Goal: Transaction & Acquisition: Subscribe to service/newsletter

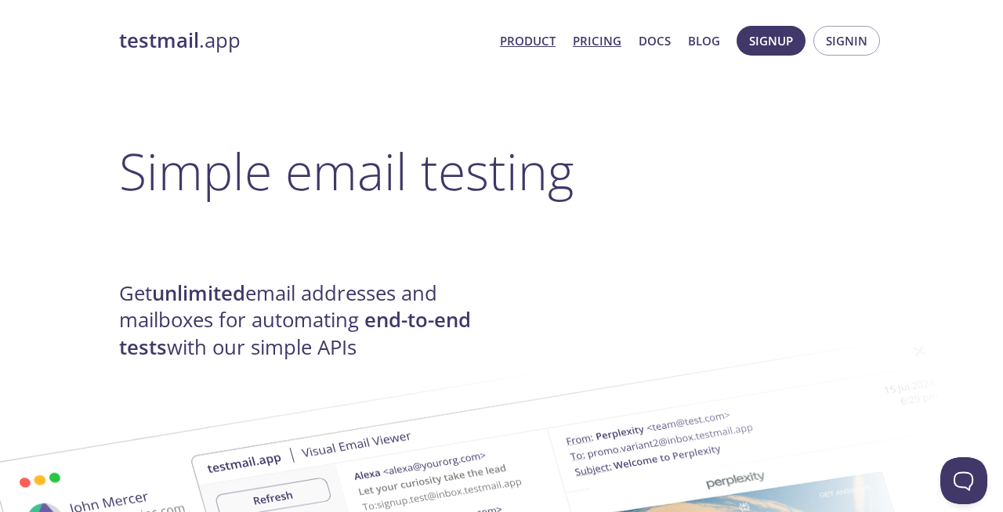
click at [587, 38] on link "Pricing" at bounding box center [597, 41] width 49 height 20
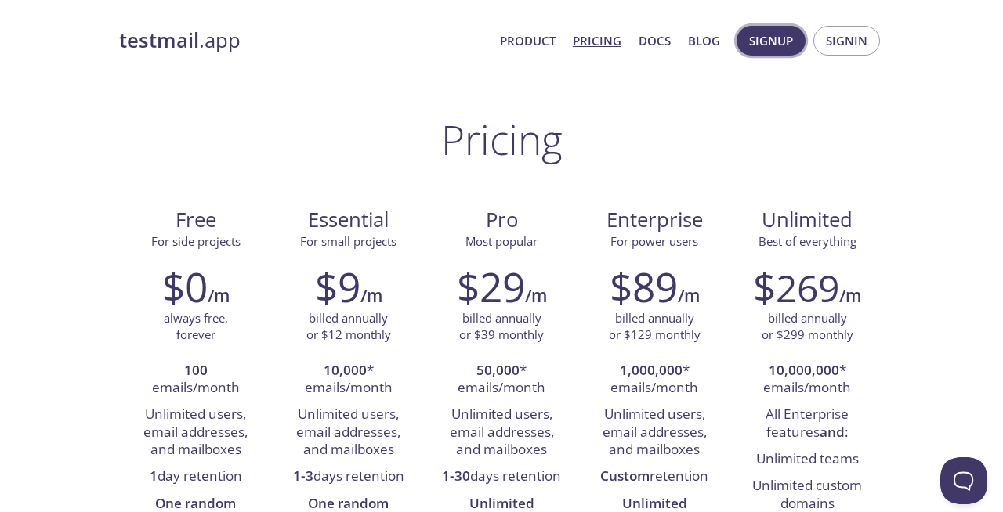
click at [781, 40] on span "Signup" at bounding box center [771, 41] width 44 height 20
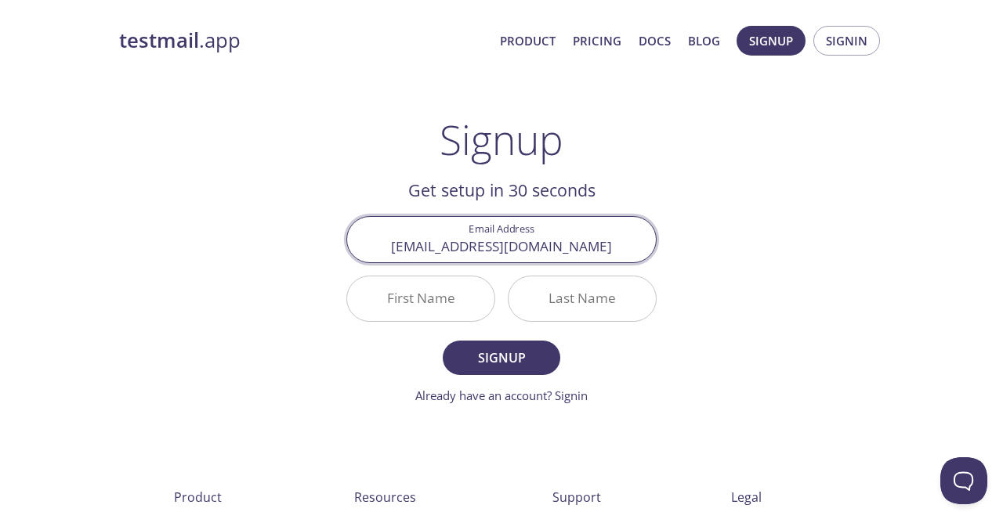
type input "[EMAIL_ADDRESS][DOMAIN_NAME]"
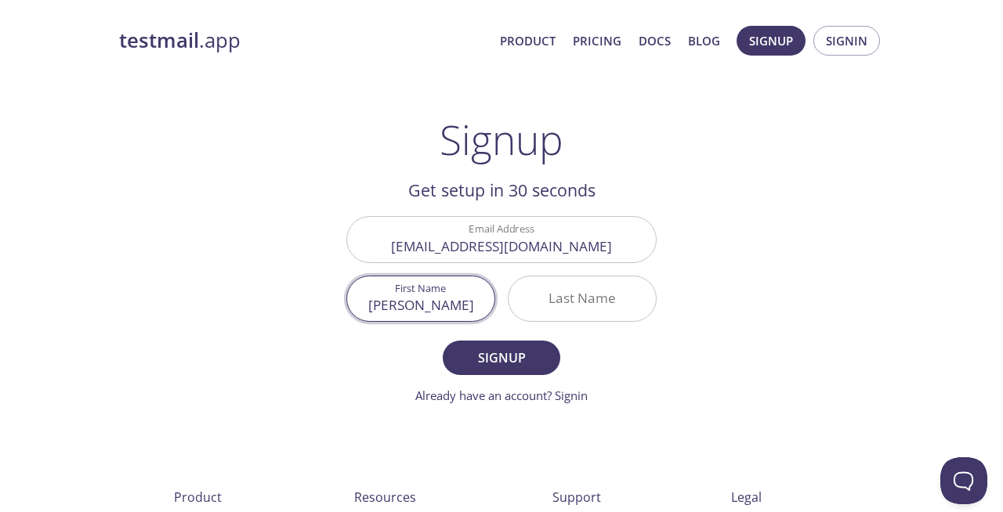
type input "[PERSON_NAME]"
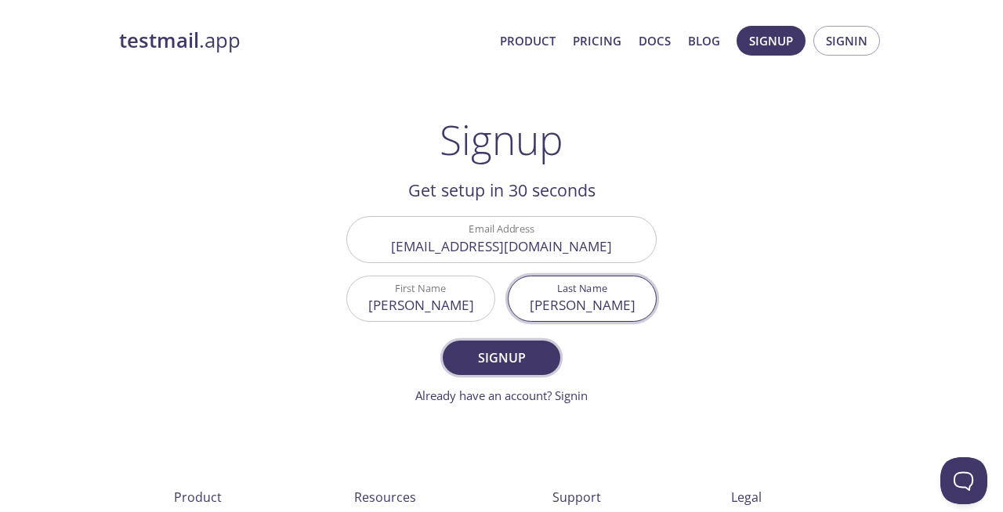
type input "[PERSON_NAME]"
click at [526, 367] on span "Signup" at bounding box center [501, 358] width 83 height 22
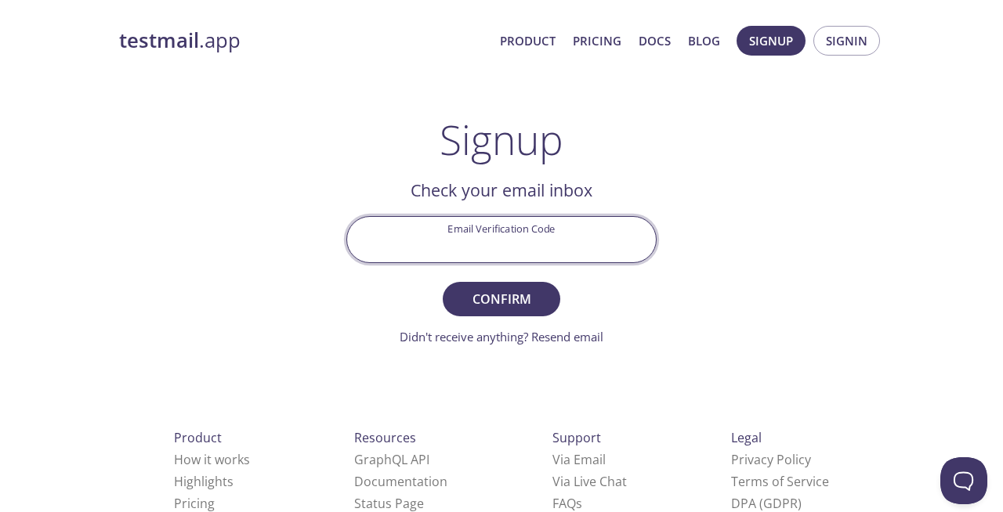
click at [516, 255] on input "Email Verification Code" at bounding box center [501, 239] width 309 height 45
paste input "8FN9BXZ"
type input "8FN9BXZ"
click at [503, 297] on span "Confirm" at bounding box center [501, 299] width 83 height 22
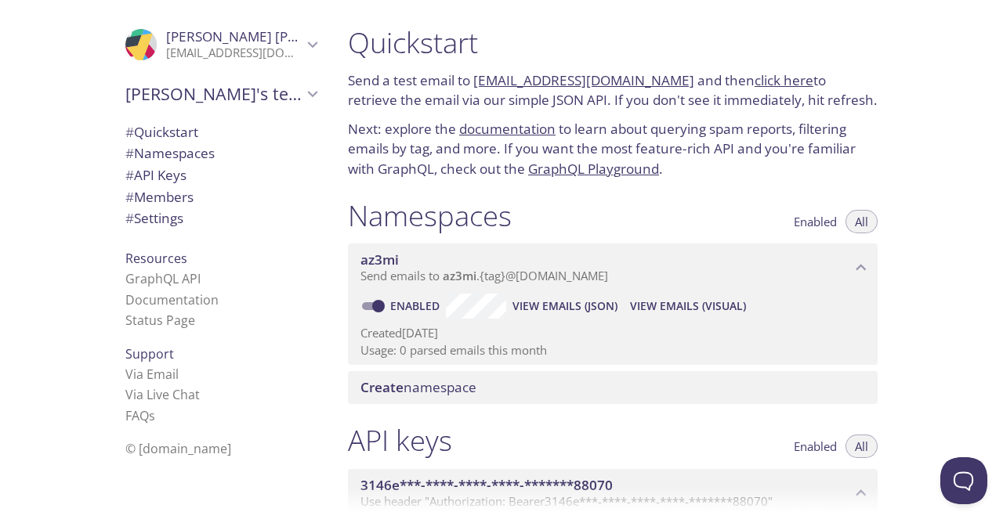
click at [198, 136] on span "# Quickstart" at bounding box center [161, 132] width 73 height 18
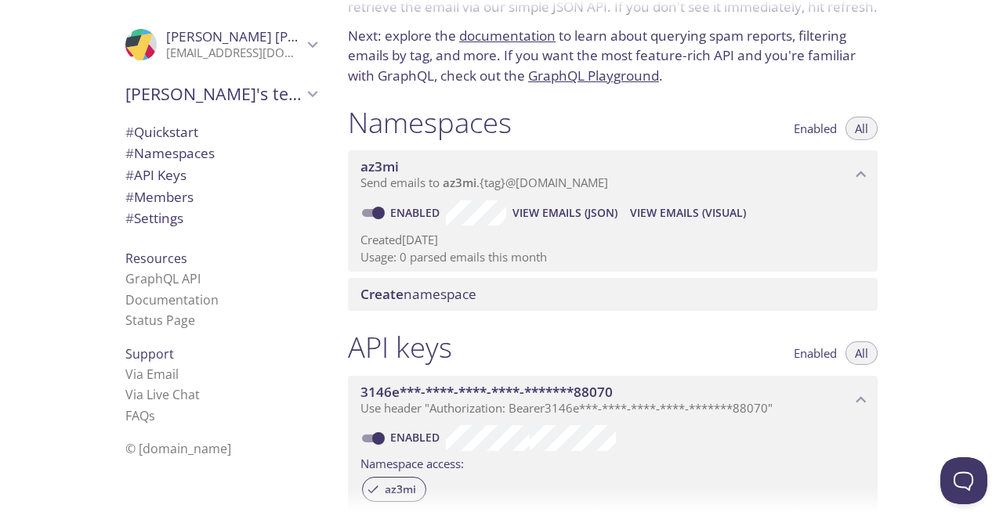
scroll to position [81, 0]
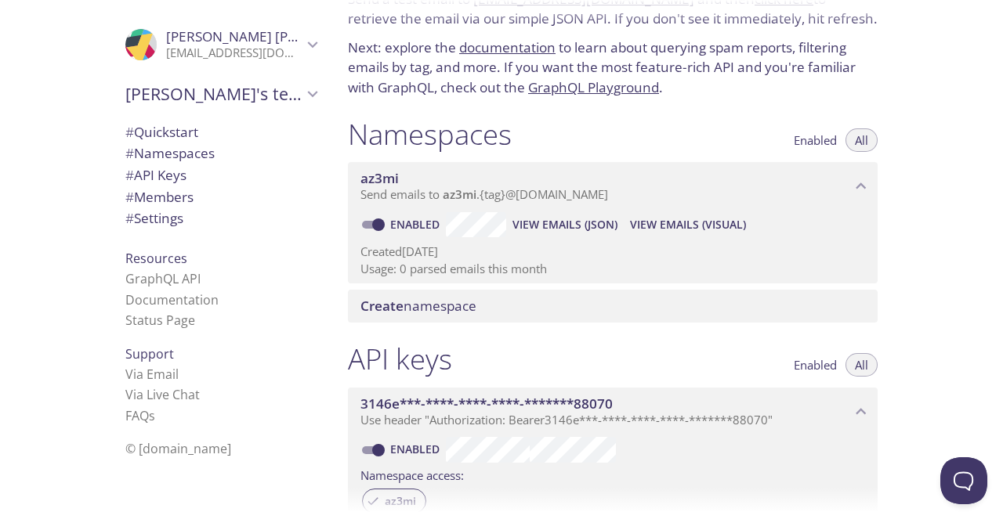
click at [476, 171] on span "az3mi" at bounding box center [605, 178] width 490 height 17
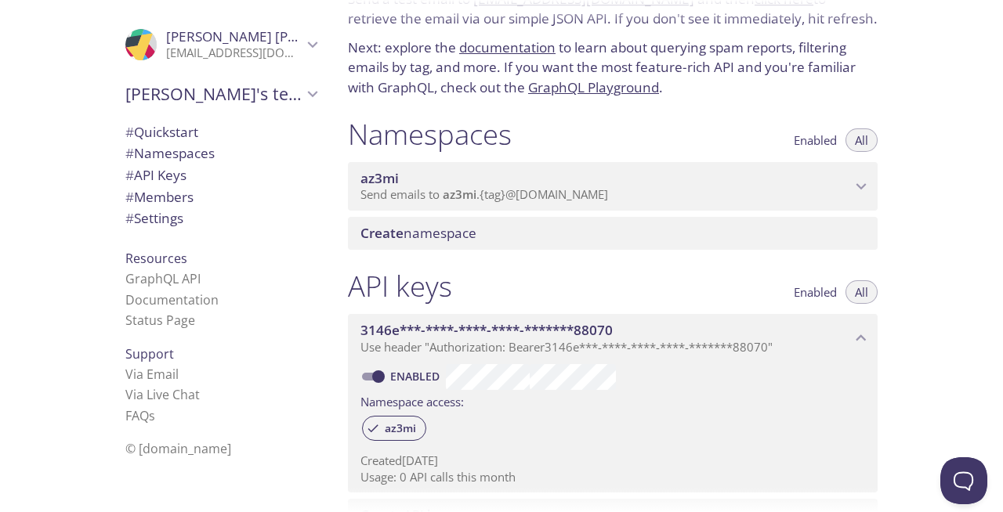
click at [476, 171] on span "az3mi" at bounding box center [605, 178] width 490 height 17
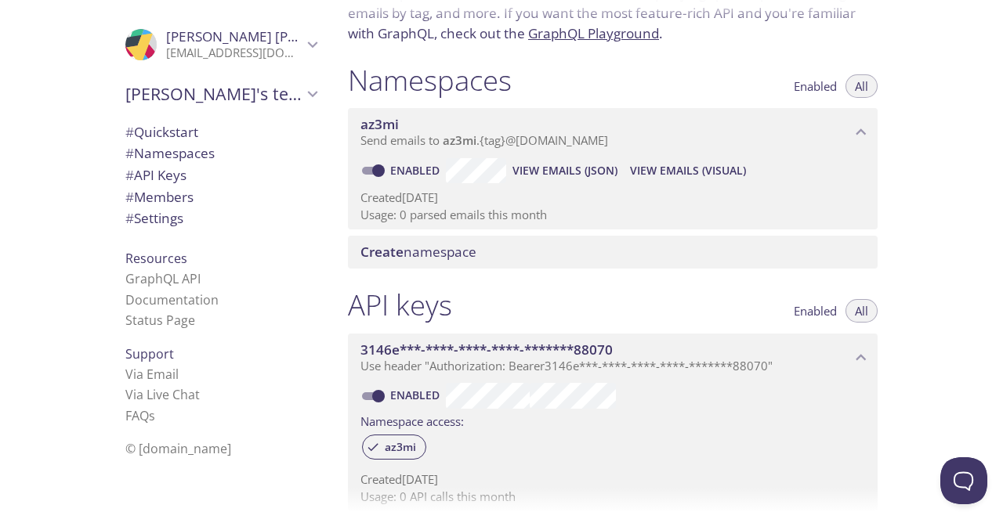
scroll to position [128, 0]
